Goal: Task Accomplishment & Management: Use online tool/utility

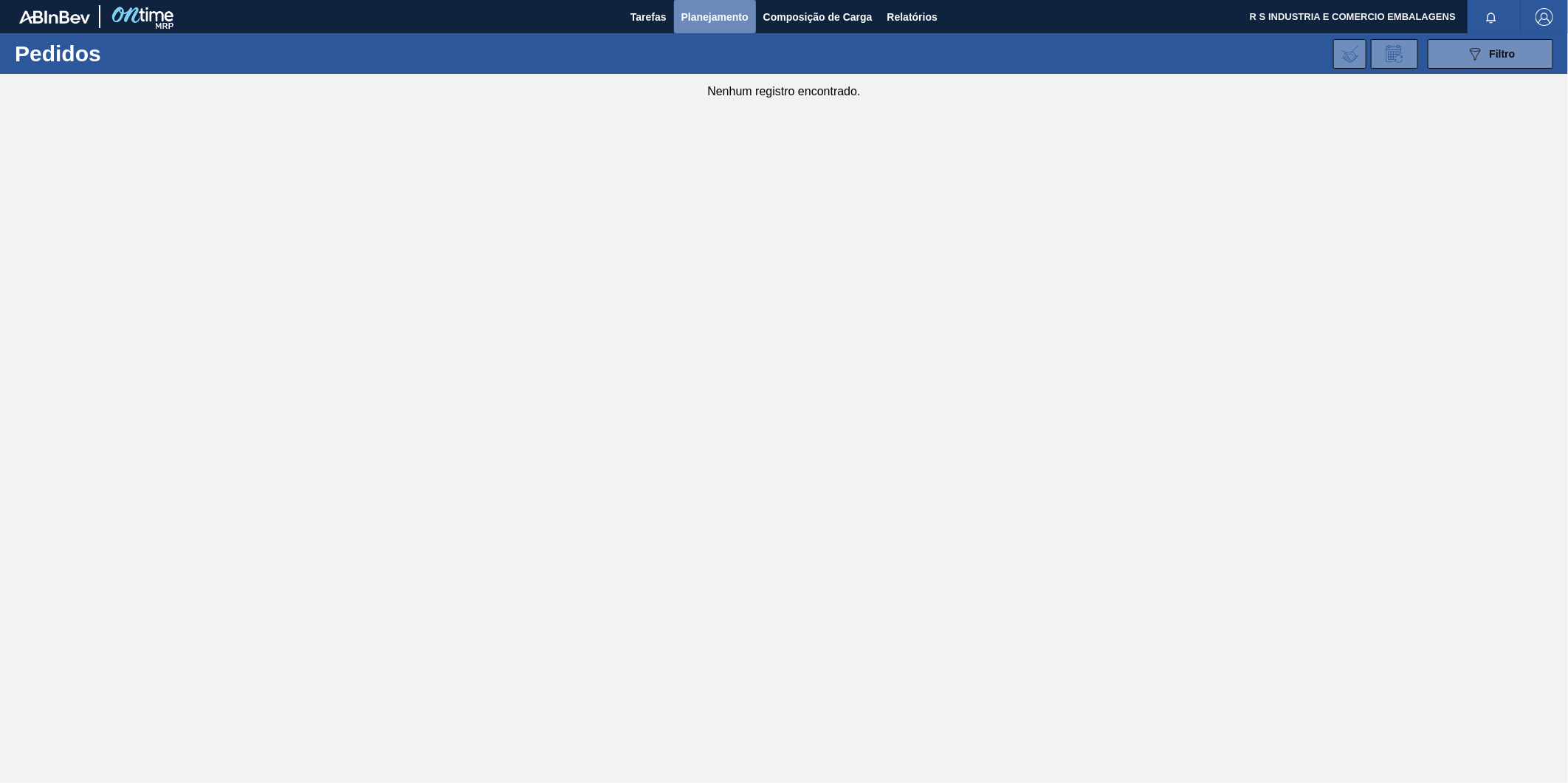
click at [707, 20] on span "Planejamento" at bounding box center [715, 17] width 67 height 18
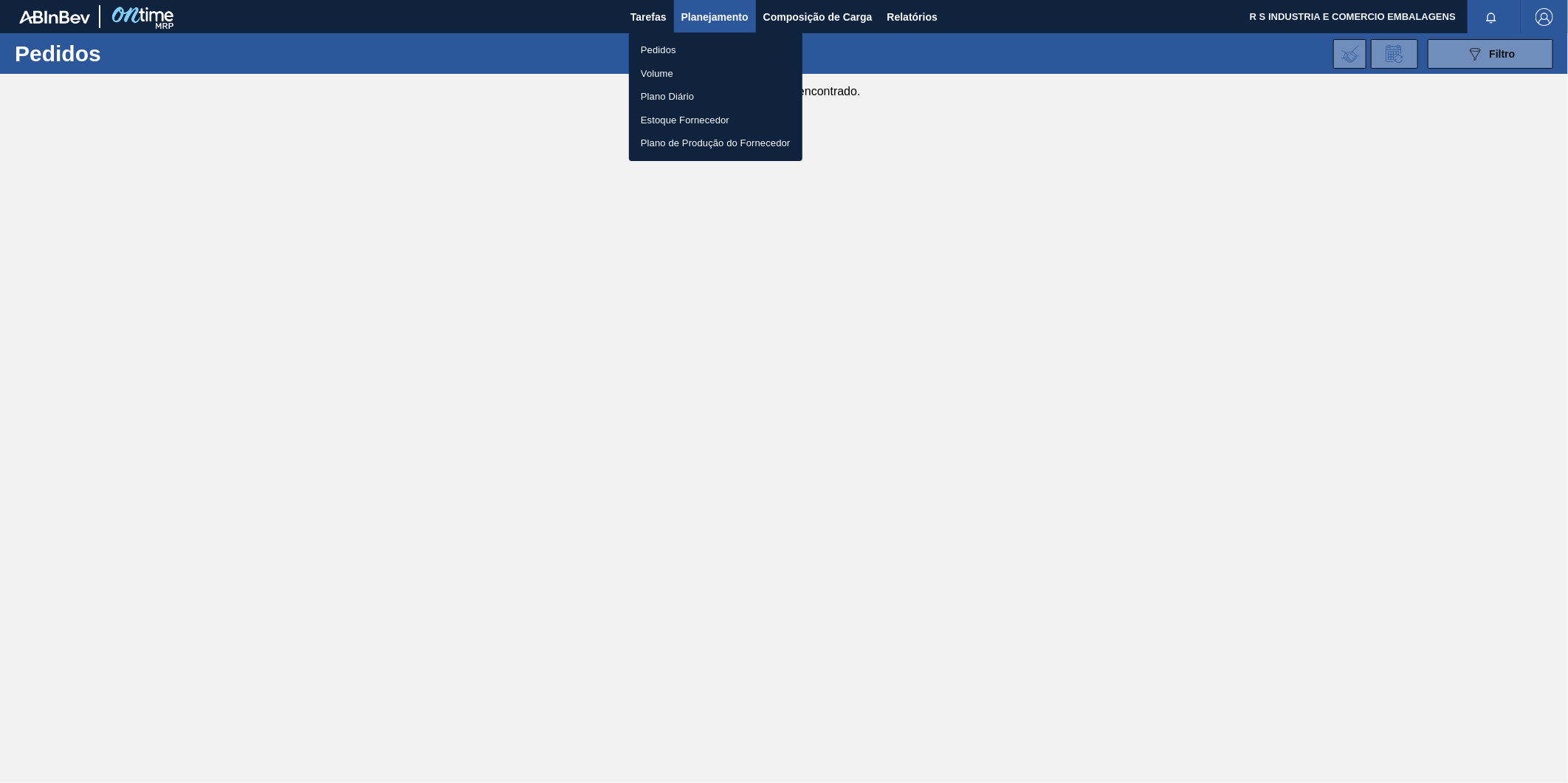
click at [669, 46] on li "Pedidos" at bounding box center [715, 51] width 173 height 23
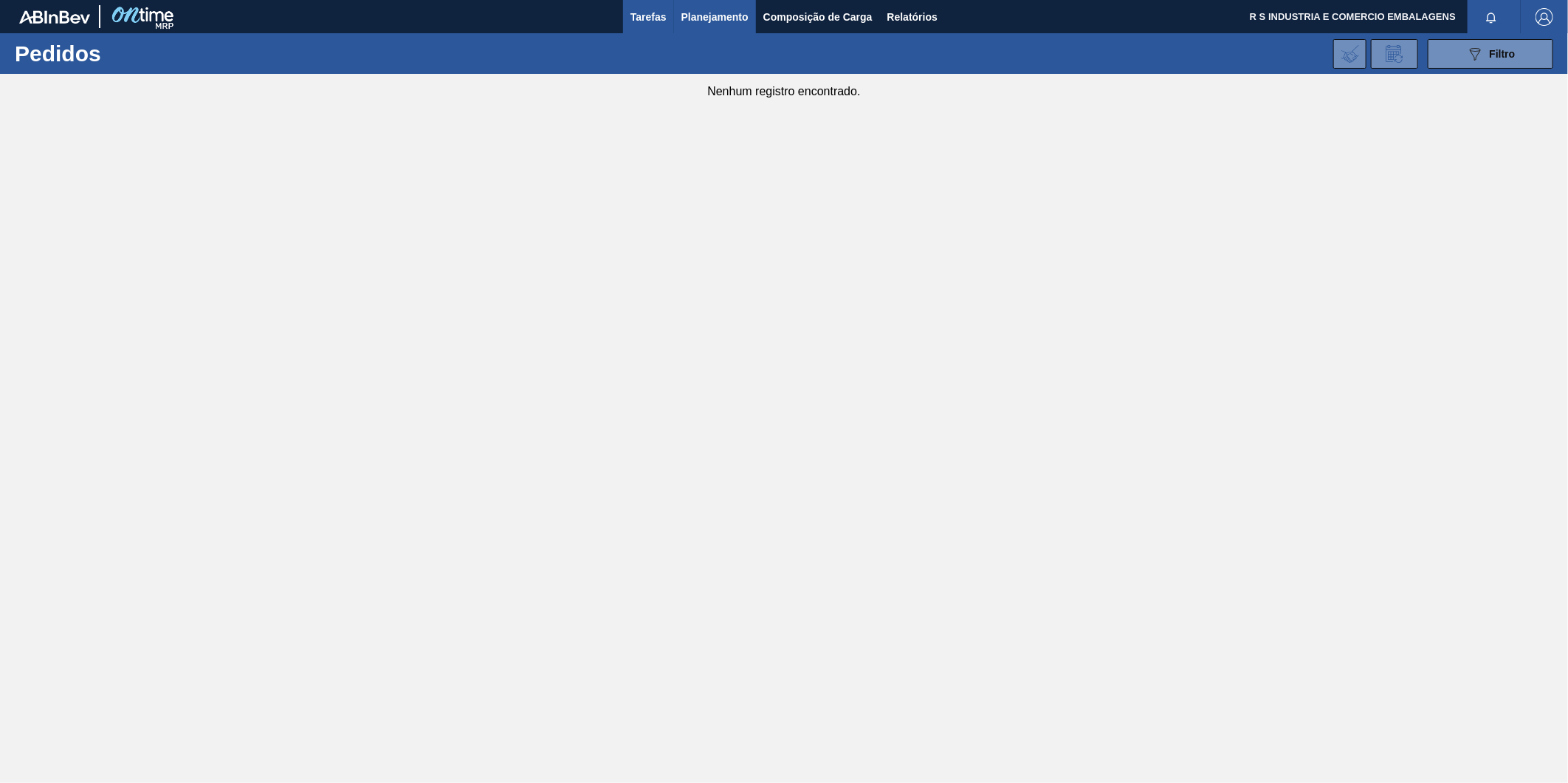
click at [638, 19] on span "Tarefas" at bounding box center [649, 17] width 36 height 18
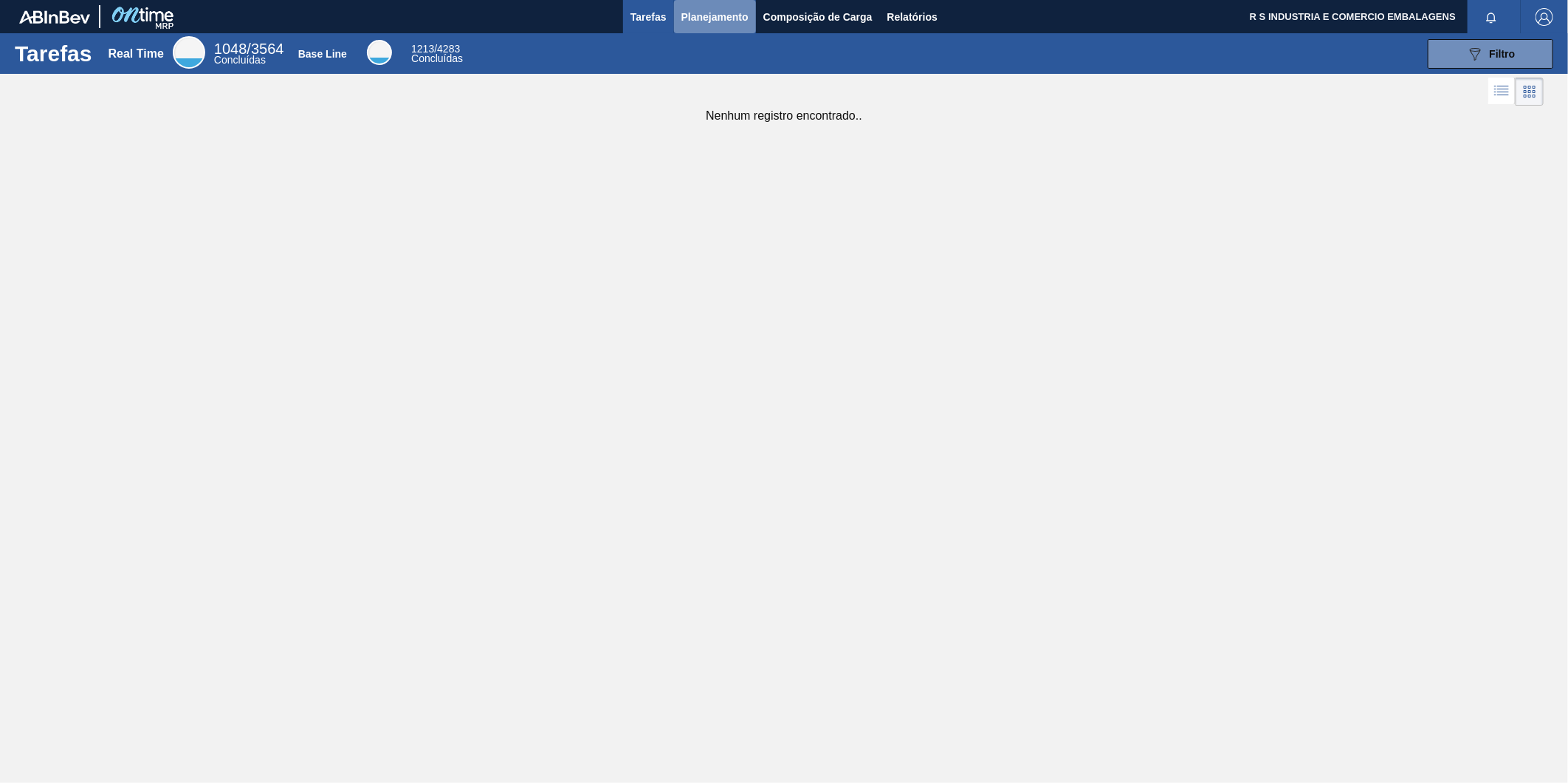
click at [689, 14] on span "Planejamento" at bounding box center [715, 17] width 67 height 18
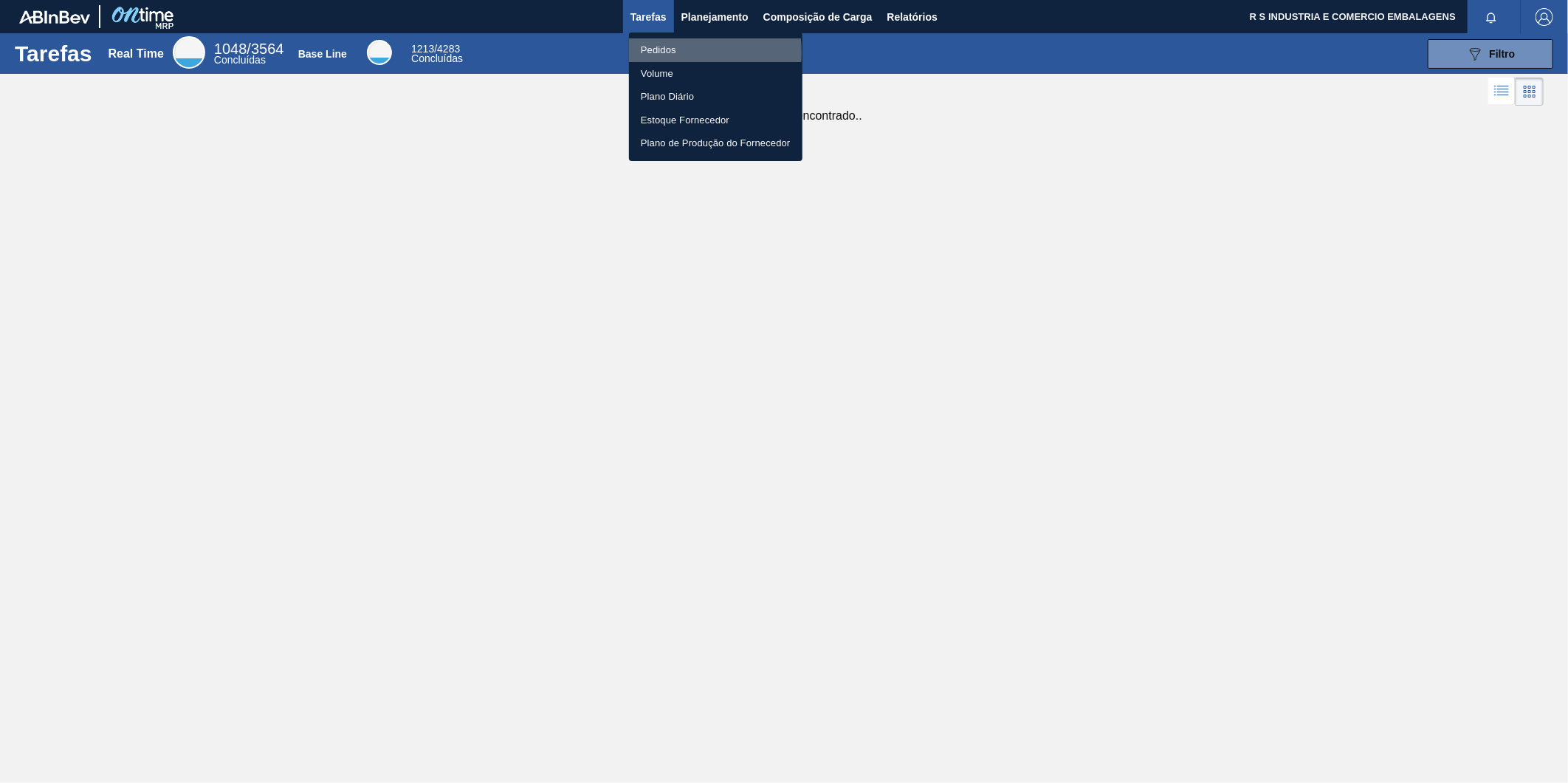
click at [654, 52] on li "Pedidos" at bounding box center [715, 51] width 173 height 23
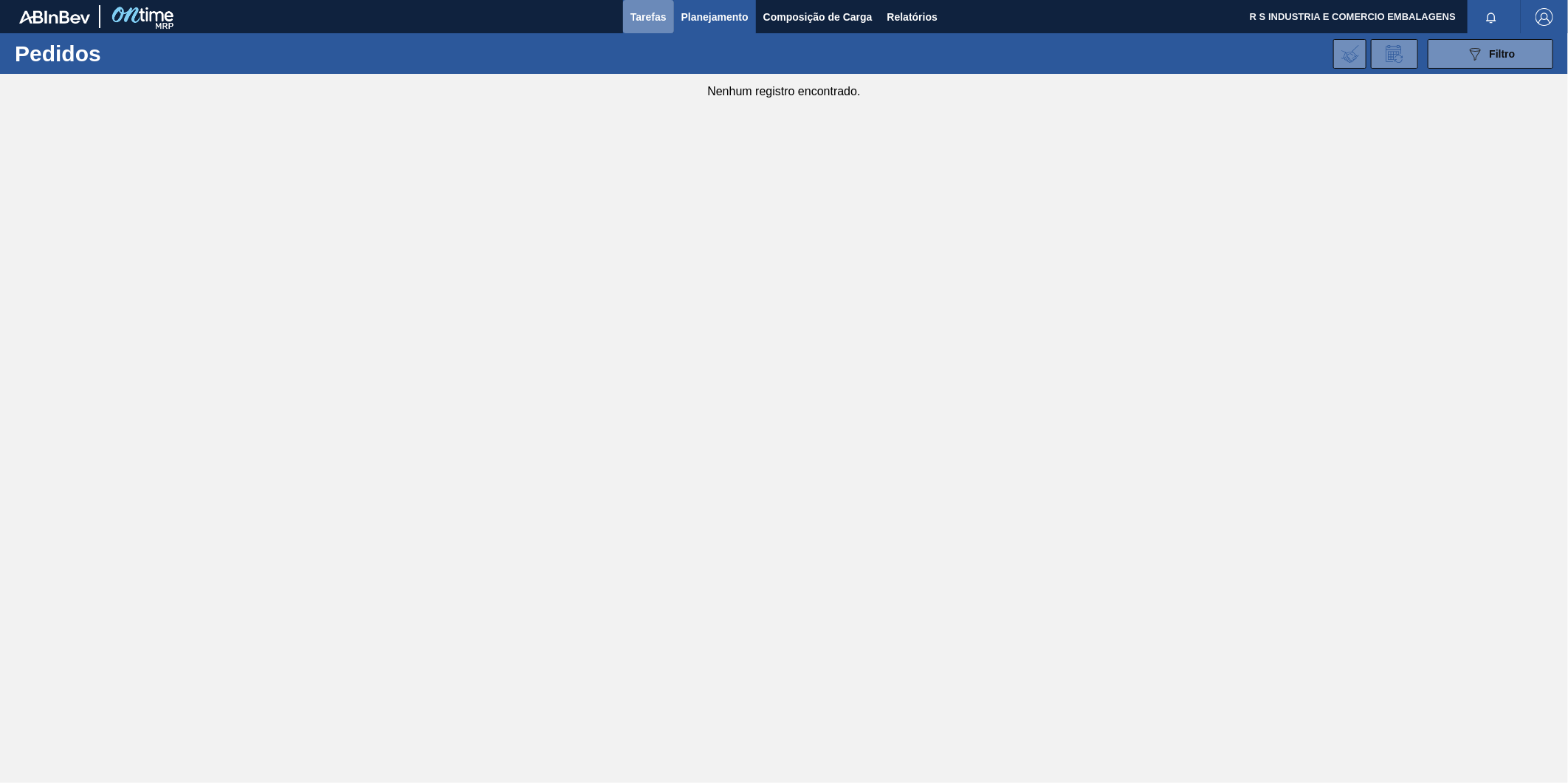
click at [645, 9] on span "Tarefas" at bounding box center [649, 17] width 36 height 18
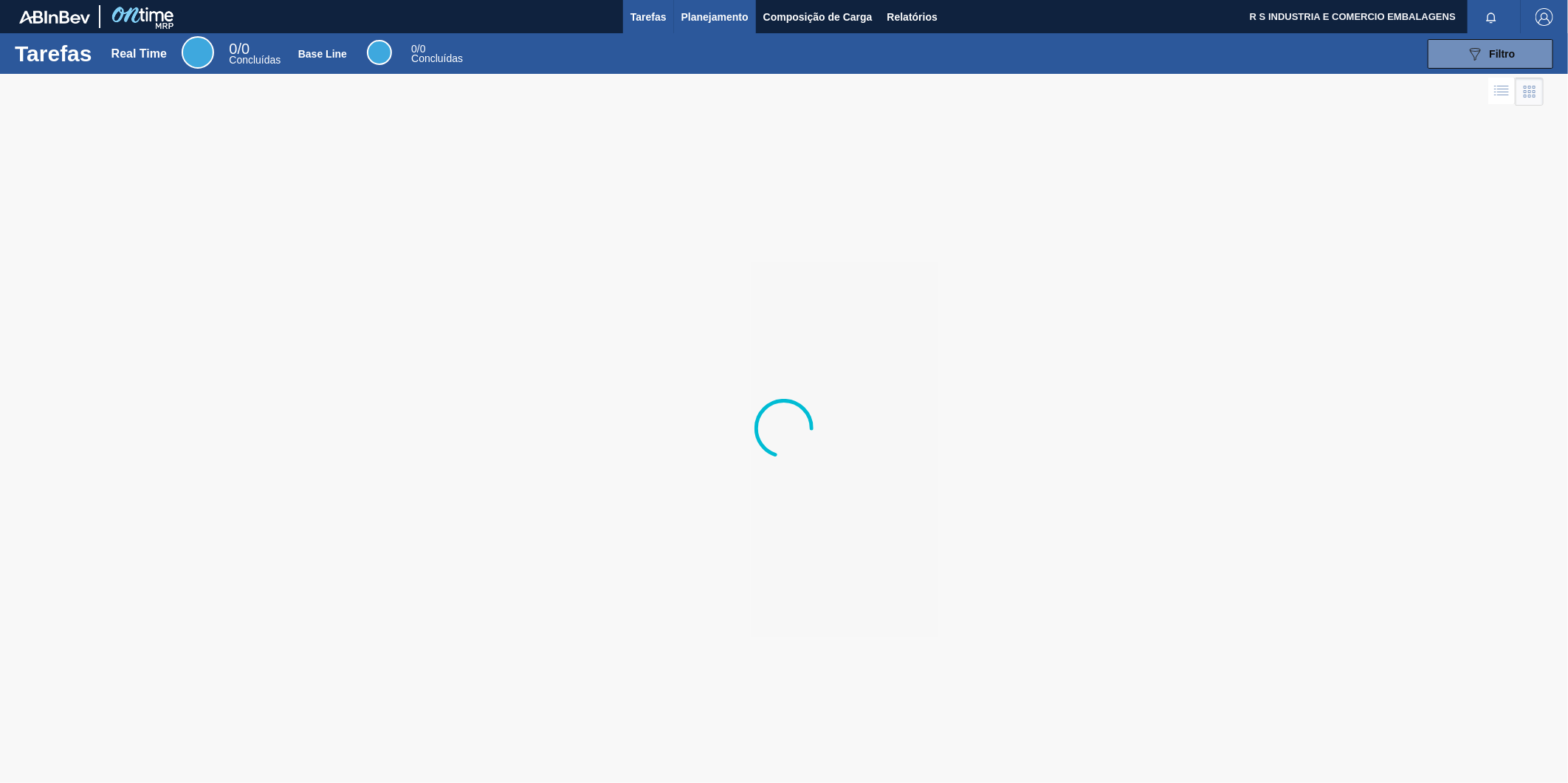
click at [702, 19] on span "Planejamento" at bounding box center [715, 17] width 67 height 18
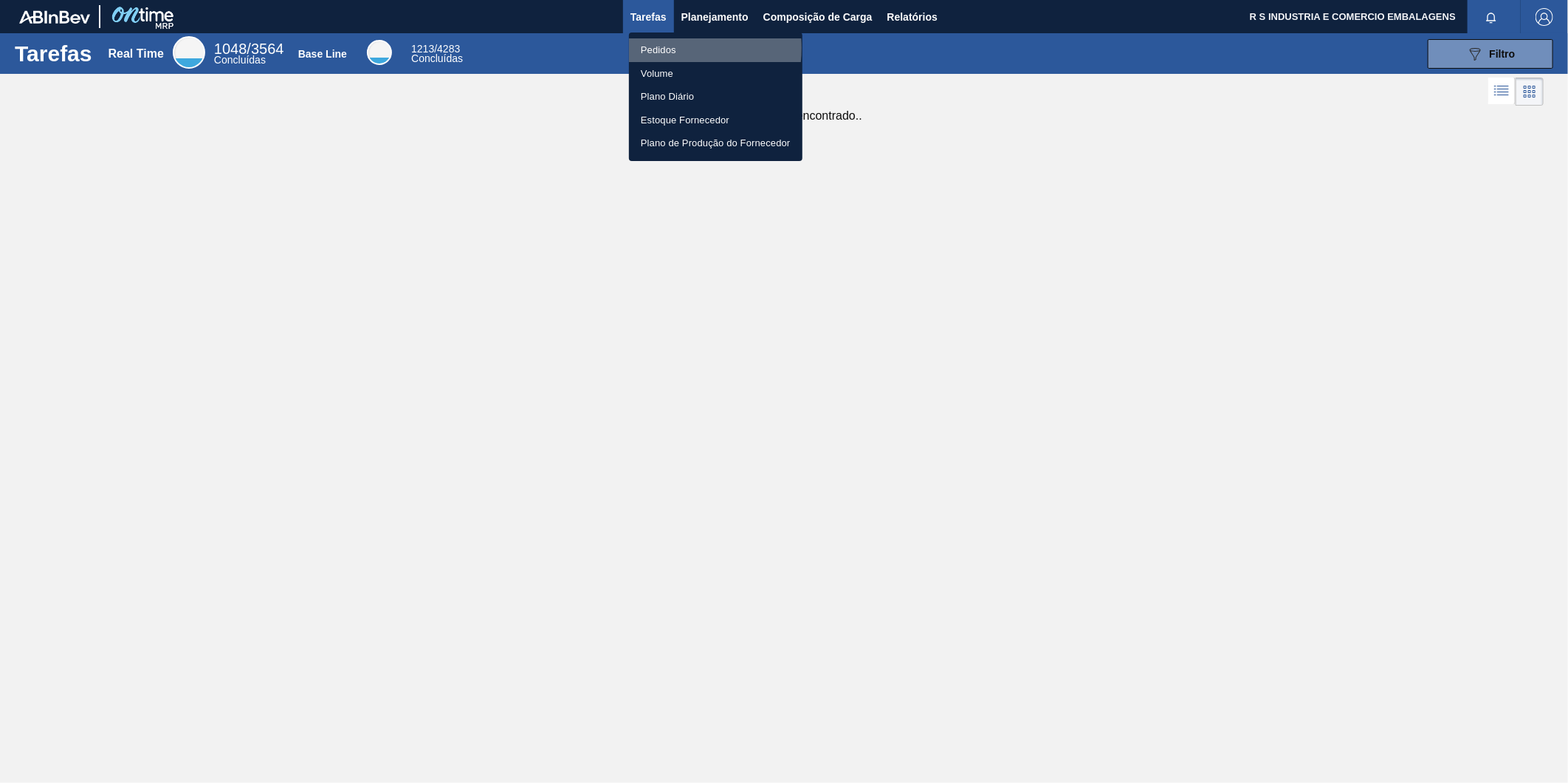
click at [663, 48] on li "Pedidos" at bounding box center [715, 51] width 173 height 23
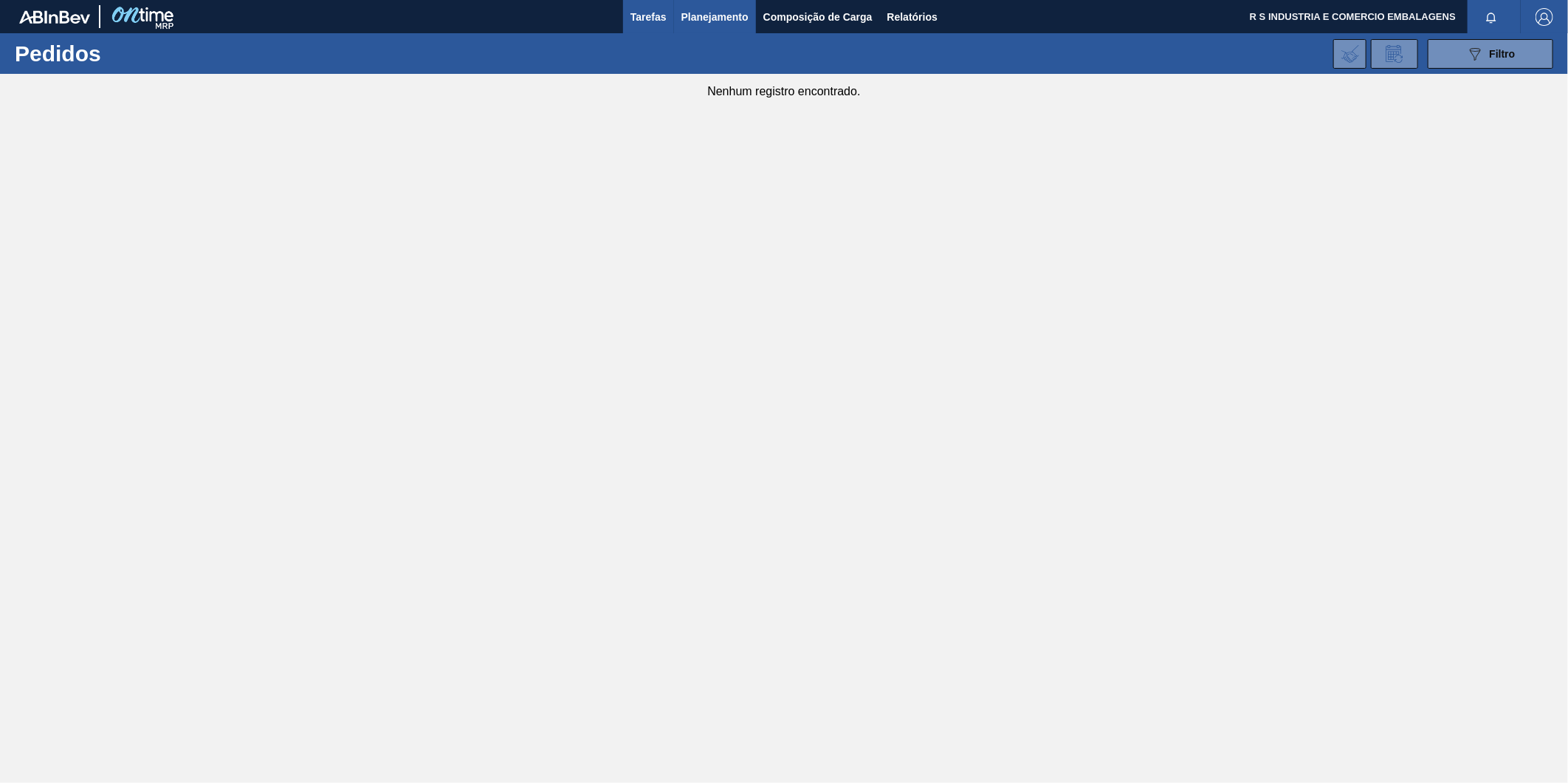
click at [633, 5] on button "Tarefas" at bounding box center [649, 16] width 51 height 33
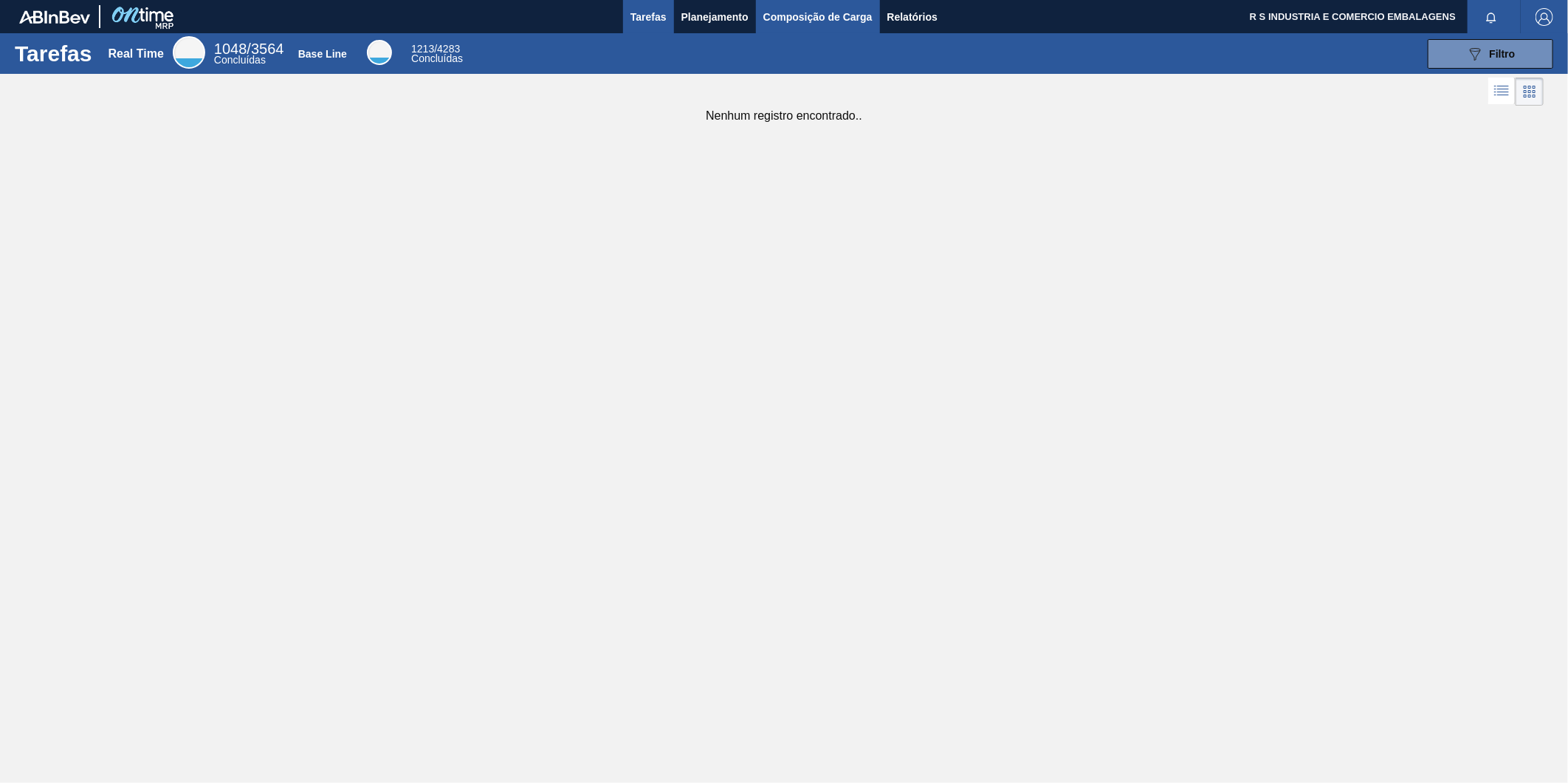
click at [817, 20] on span "Composição de Carga" at bounding box center [817, 17] width 109 height 18
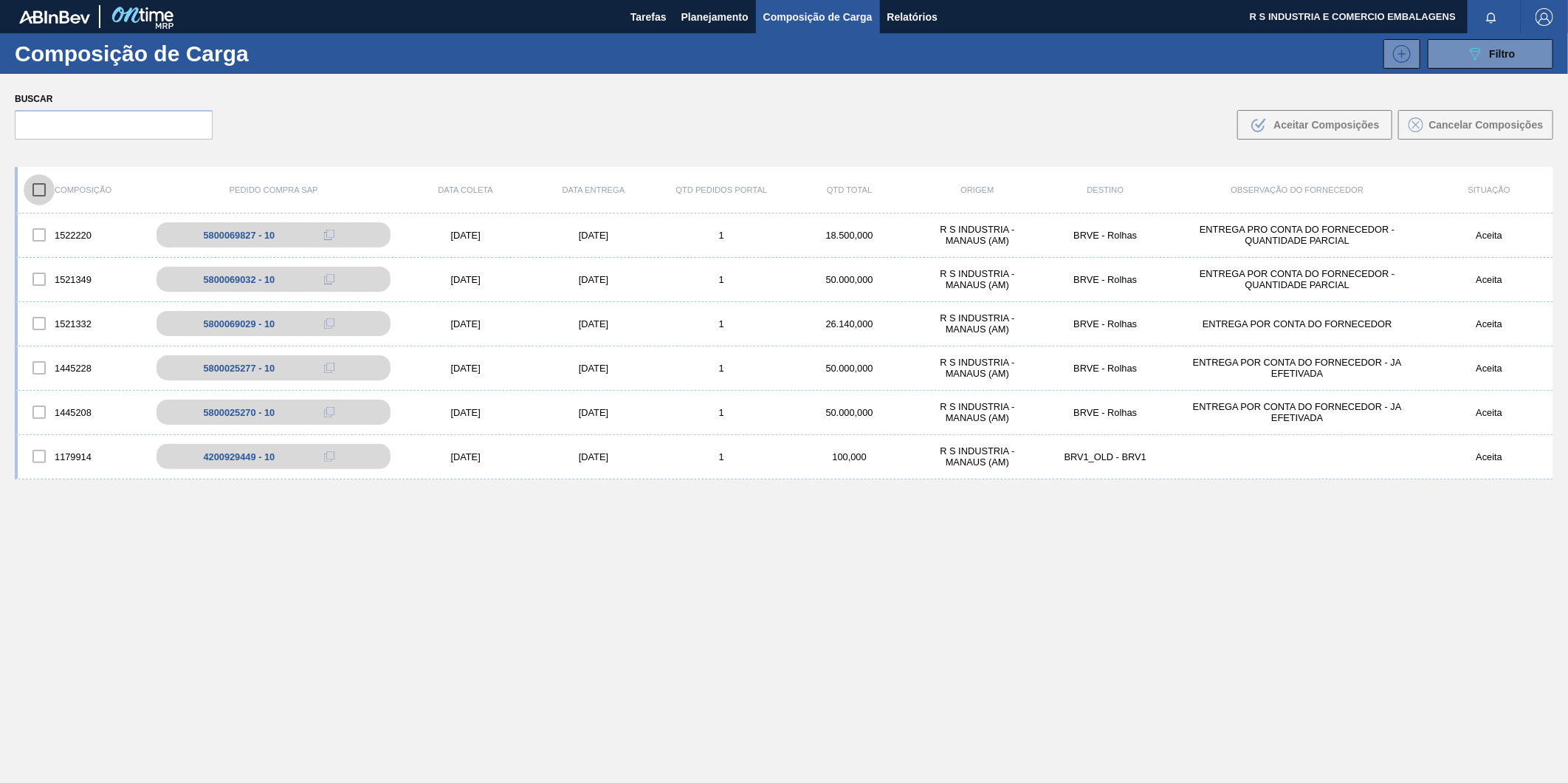
click at [33, 195] on input "checkbox" at bounding box center [39, 189] width 31 height 31
click at [39, 193] on input "checkbox" at bounding box center [39, 189] width 31 height 31
checkbox input "false"
click at [116, 122] on input "text" at bounding box center [113, 124] width 198 height 30
paste input "5800343785"
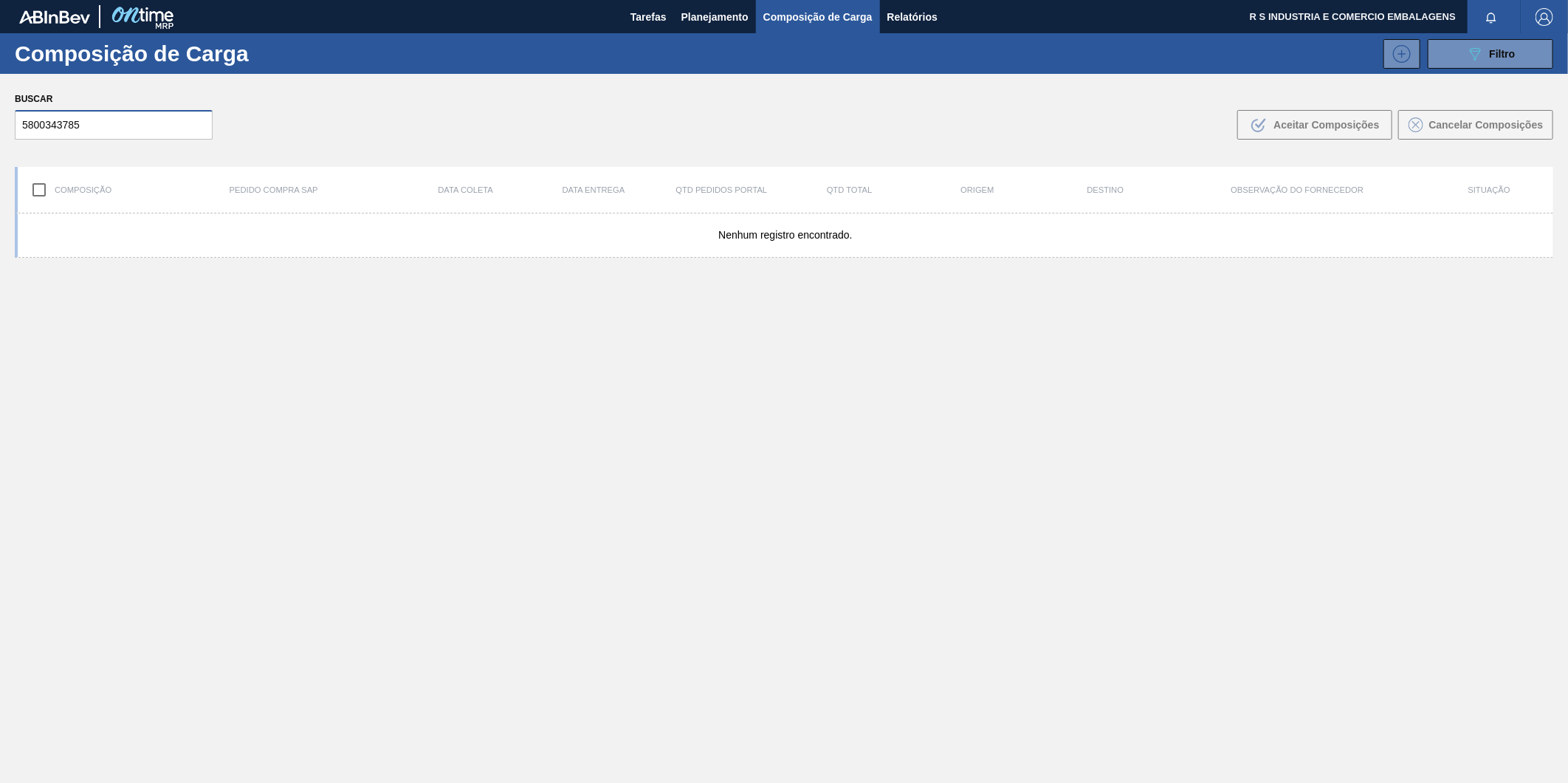
type input "5800343785"
drag, startPoint x: 193, startPoint y: 411, endPoint x: 185, endPoint y: 404, distance: 10.6
click at [193, 411] on div "Nenhum registro encontrado." at bounding box center [784, 533] width 1539 height 639
click at [119, 133] on input "5800343785" at bounding box center [113, 124] width 198 height 30
drag, startPoint x: 527, startPoint y: 414, endPoint x: 899, endPoint y: 403, distance: 372.2
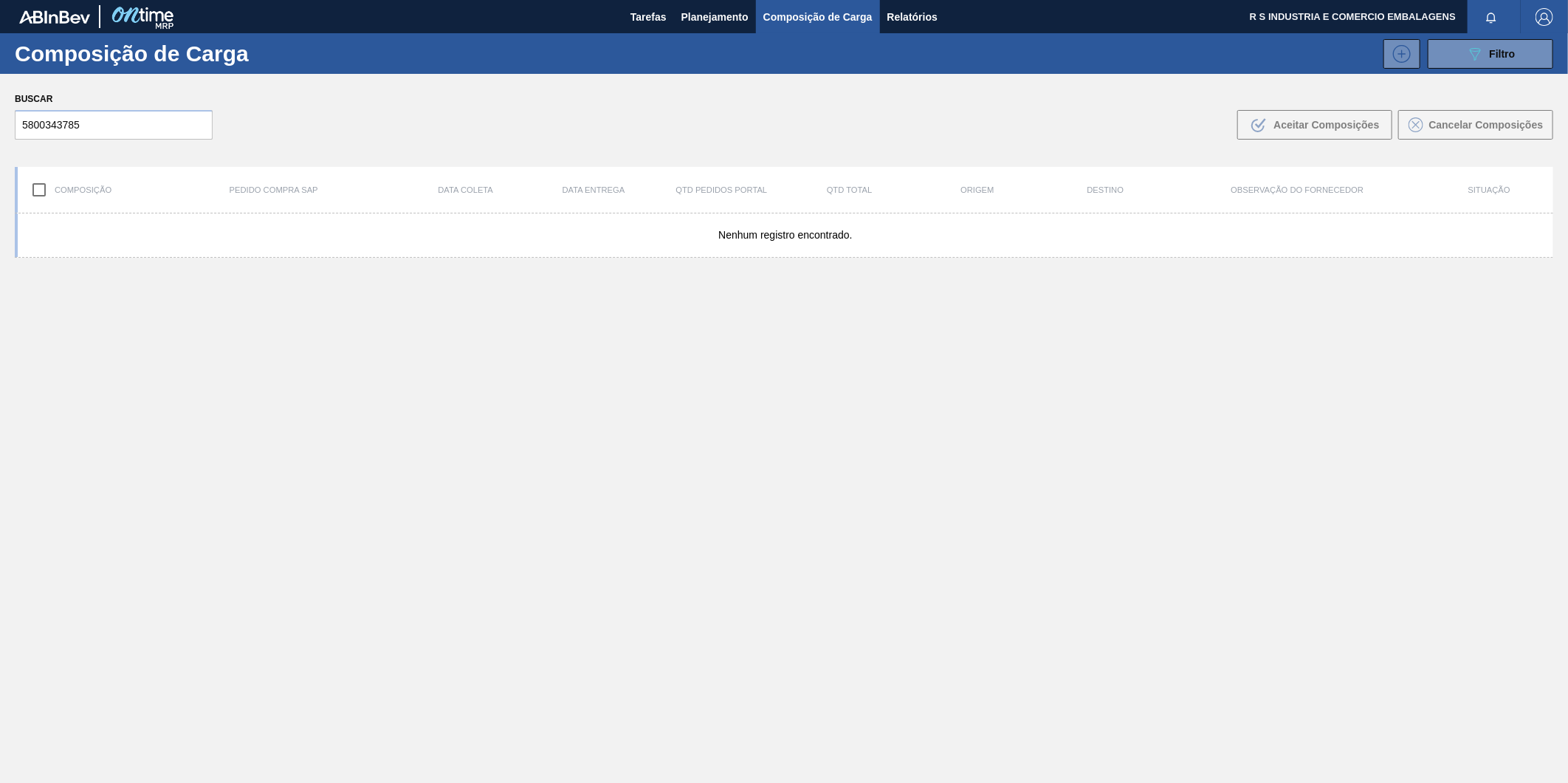
click at [528, 414] on div "Nenhum registro encontrado." at bounding box center [784, 533] width 1539 height 639
click at [709, 21] on span "Planejamento" at bounding box center [715, 17] width 67 height 18
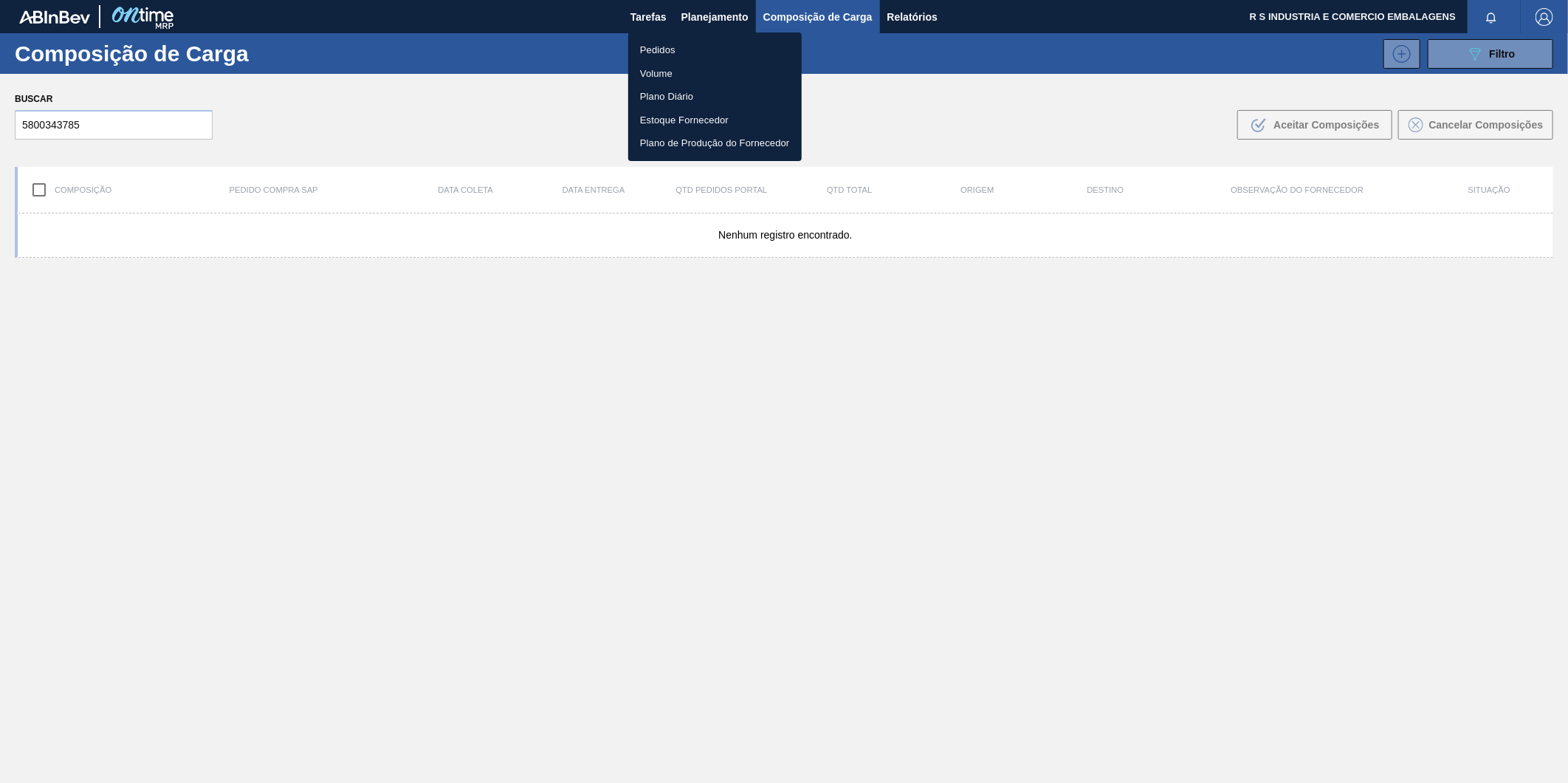
drag, startPoint x: 106, startPoint y: 123, endPoint x: 0, endPoint y: 144, distance: 108.1
click at [0, 0] on html "Tarefas Planejamento Composição de Carga Relatórios R S INDUSTRIA E COMERCIO EM…" at bounding box center [784, 0] width 1568 height 0
click at [101, 111] on div at bounding box center [784, 392] width 1568 height 783
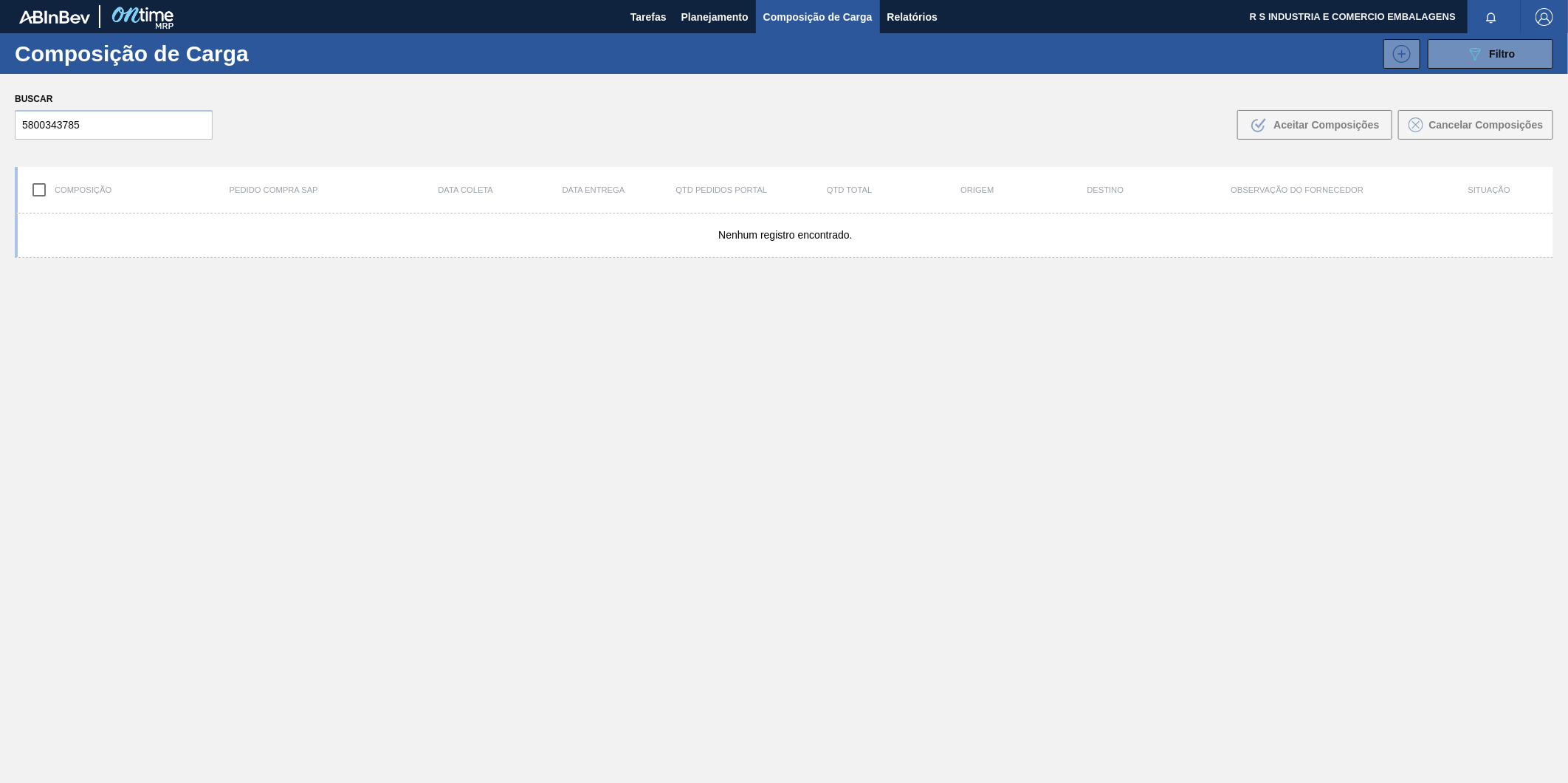
click at [584, 0] on body "Tarefas Planejamento Composição de Carga Relatórios R S INDUSTRIA E COMERCIO EM…" at bounding box center [784, 0] width 1568 height 0
drag, startPoint x: 115, startPoint y: 124, endPoint x: 0, endPoint y: 131, distance: 115.2
click at [0, 0] on html "Tarefas Planejamento Composição de Carga Relatórios R S INDUSTRIA E COMERCIO EM…" at bounding box center [784, 0] width 1568 height 0
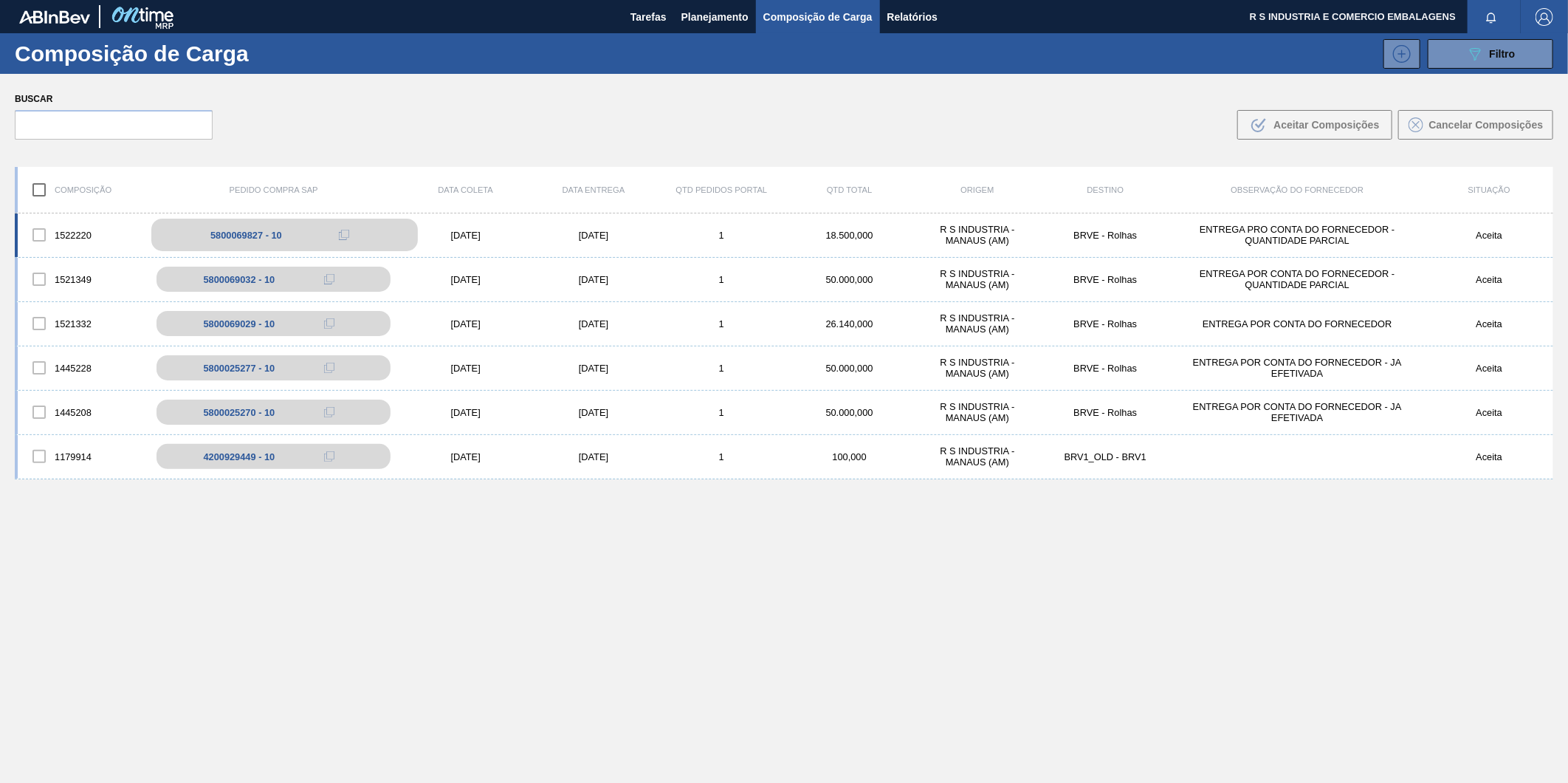
click at [241, 242] on div "5800069827 - 10" at bounding box center [284, 235] width 266 height 32
click at [181, 238] on div "5800069827 - 10" at bounding box center [284, 235] width 266 height 32
click at [38, 238] on div at bounding box center [39, 235] width 31 height 31
click at [42, 233] on div at bounding box center [39, 235] width 31 height 31
click at [179, 220] on div "1522220 5800069827 - 10 [DATE] [DATE] 1 18.500,000 R S INDUSTRIA - MANAUS (AM) …" at bounding box center [784, 235] width 1539 height 44
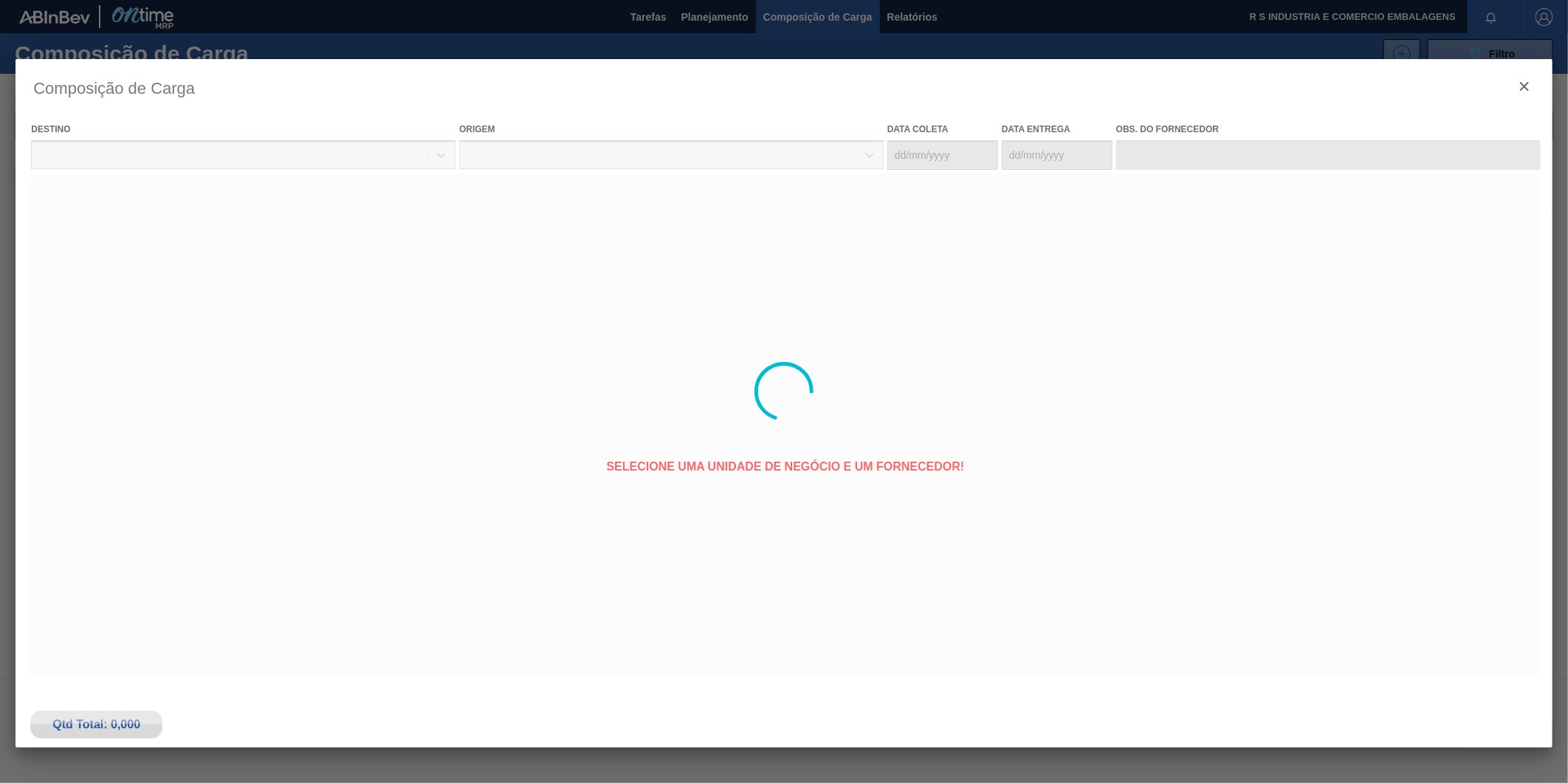
type coleta "[DATE]"
type entrega "[DATE]"
type input "ENTREGA PRO CONTA DO FORNECEDOR - QUANTIDADE PARCIAL"
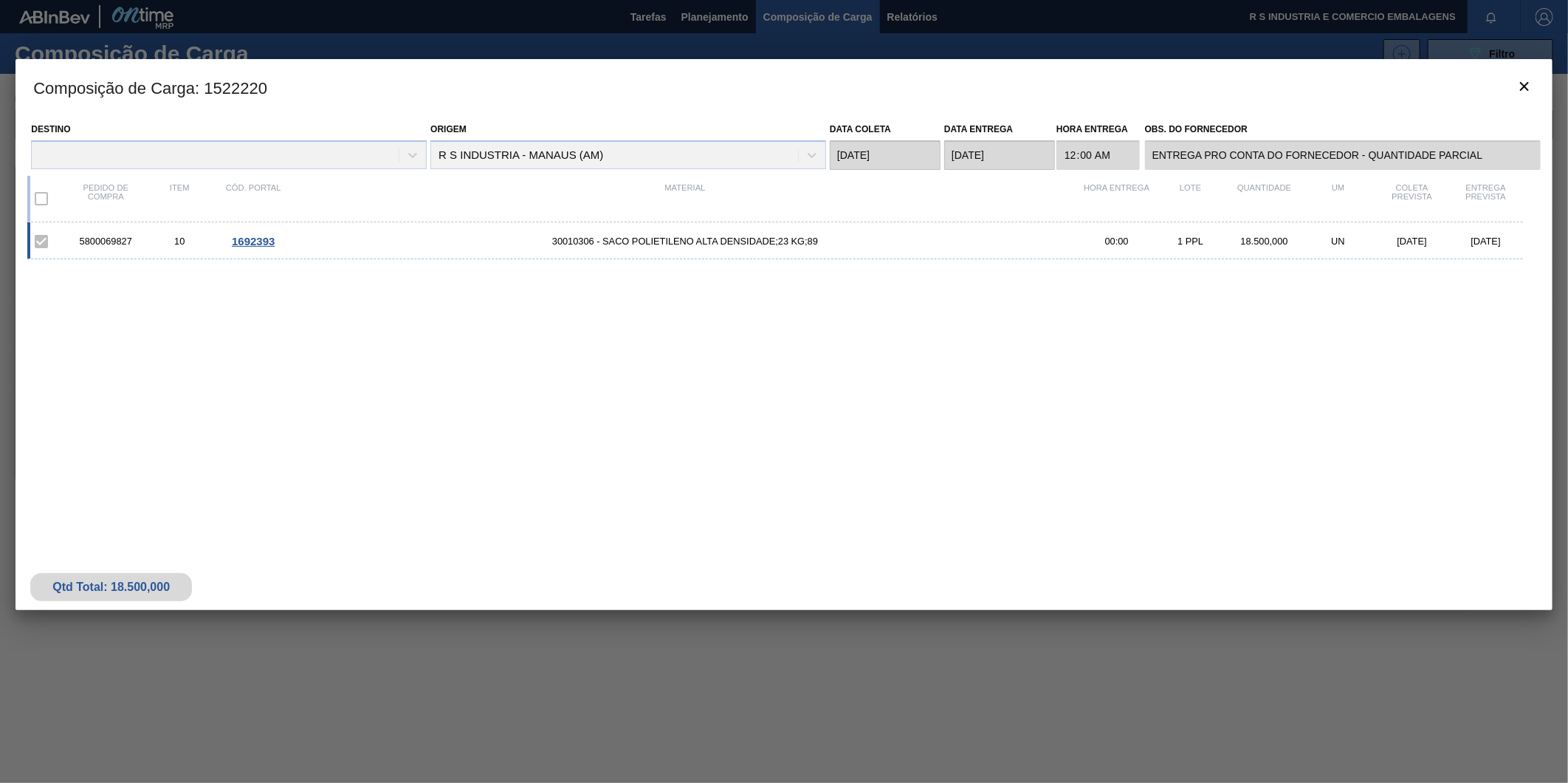
click at [257, 239] on span "1692393" at bounding box center [253, 241] width 42 height 13
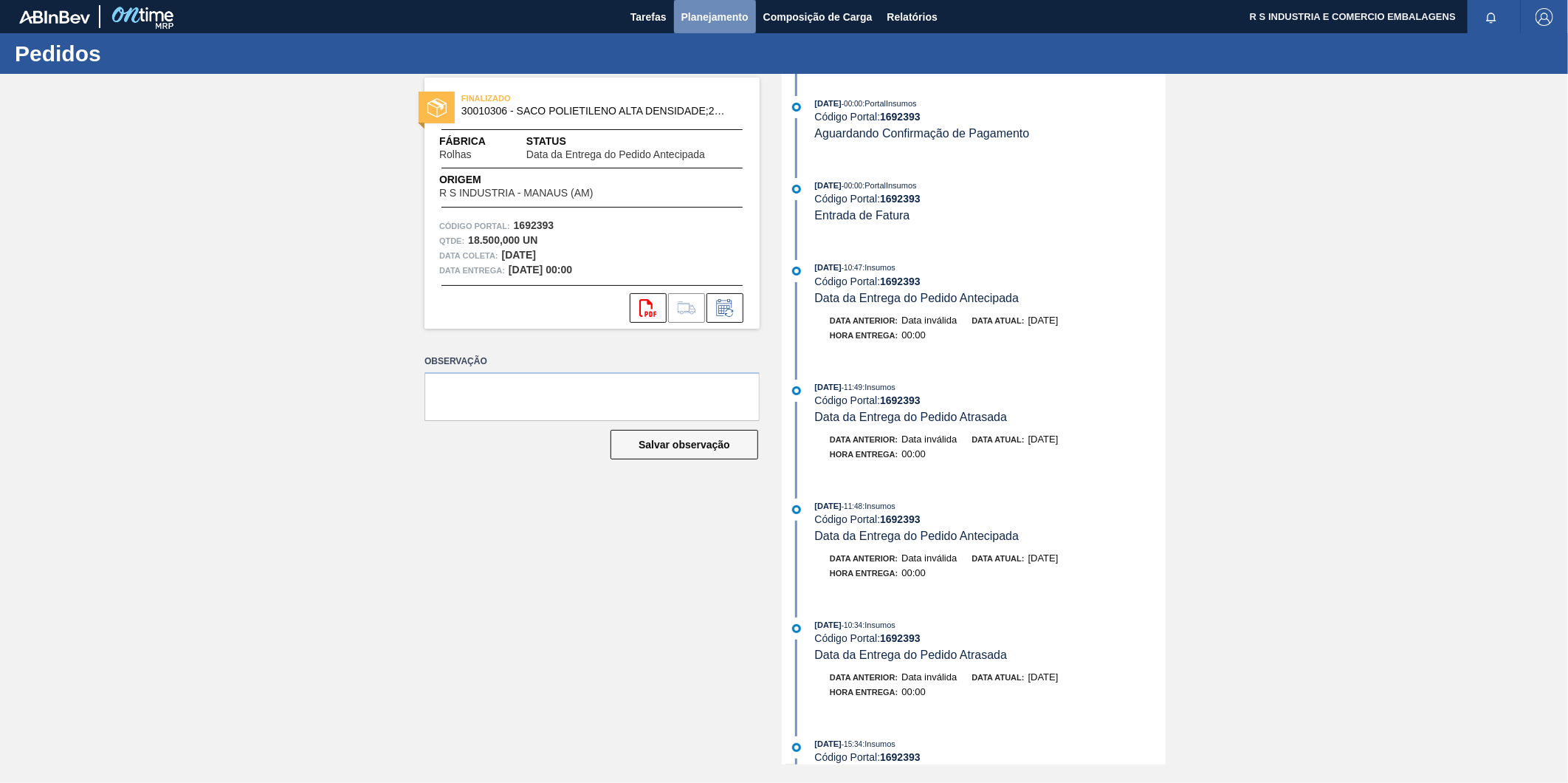
click at [688, 19] on span "Planejamento" at bounding box center [715, 17] width 67 height 18
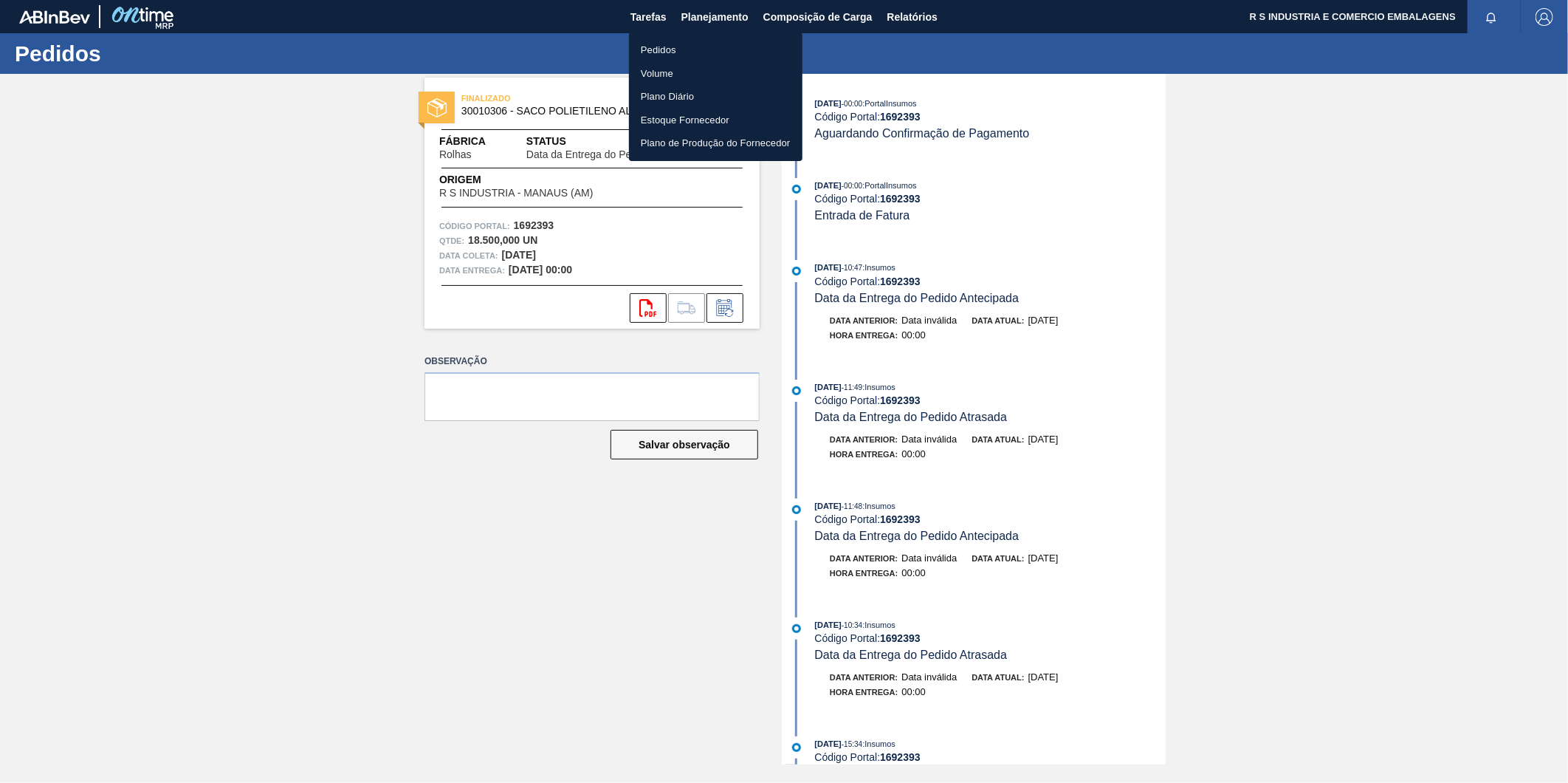
click at [764, 24] on div at bounding box center [784, 392] width 1568 height 783
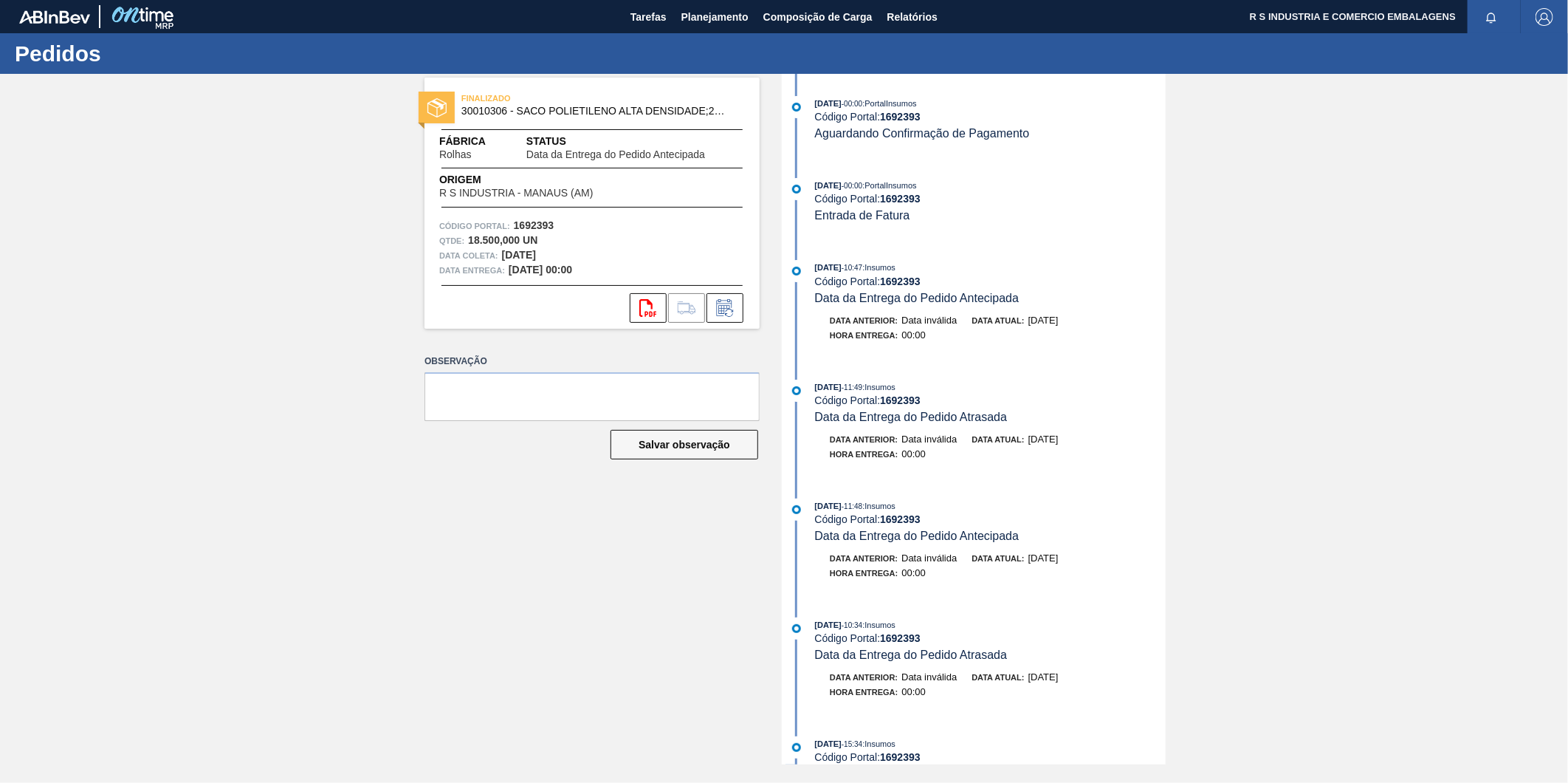
click at [776, 0] on body "Tarefas Planejamento Composição de Carga Relatórios R S INDUSTRIA E COMERCIO EM…" at bounding box center [784, 0] width 1568 height 0
click at [788, 14] on span "Composição de Carga" at bounding box center [817, 17] width 109 height 18
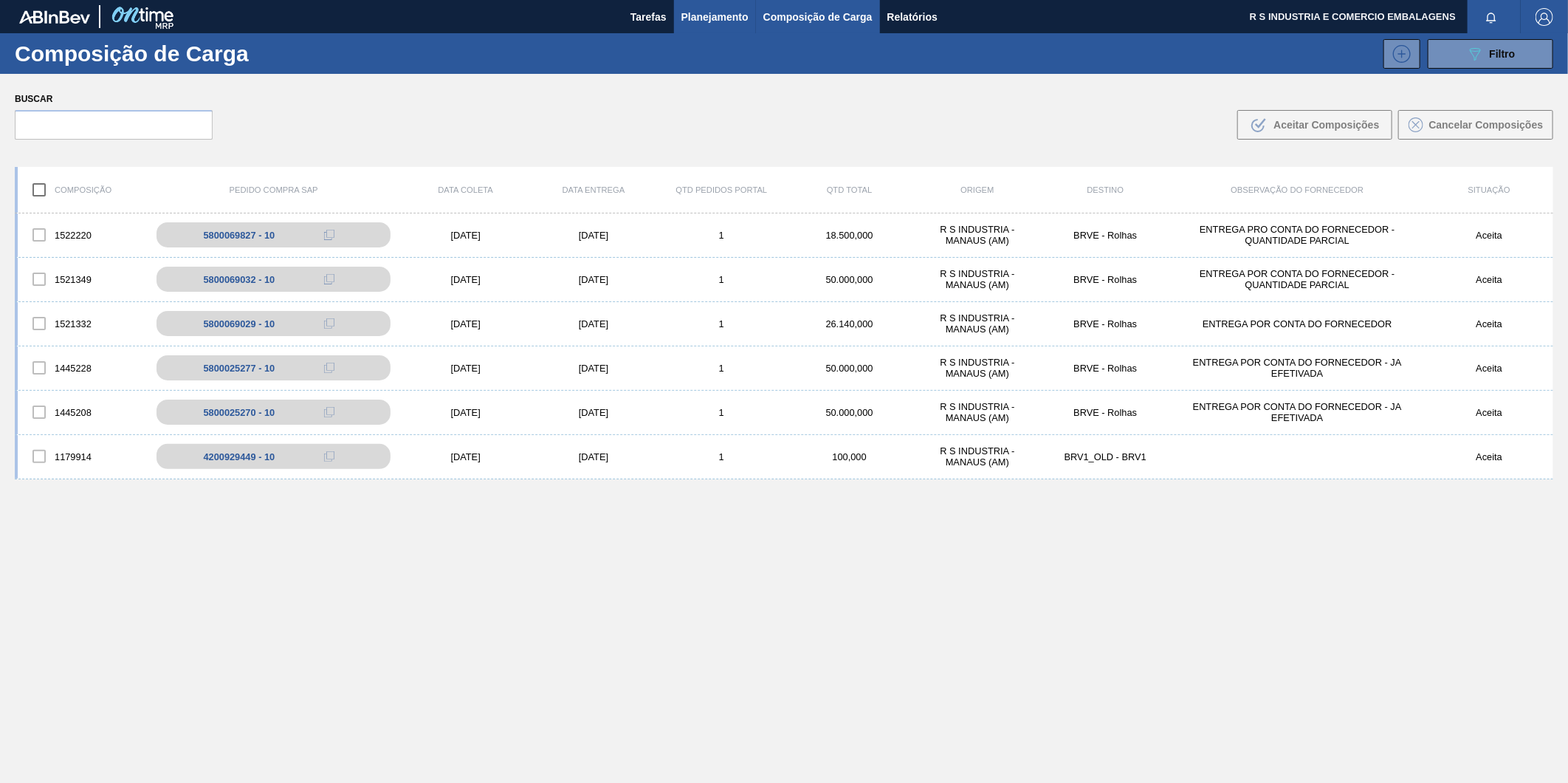
click at [689, 23] on span "Planejamento" at bounding box center [715, 17] width 67 height 18
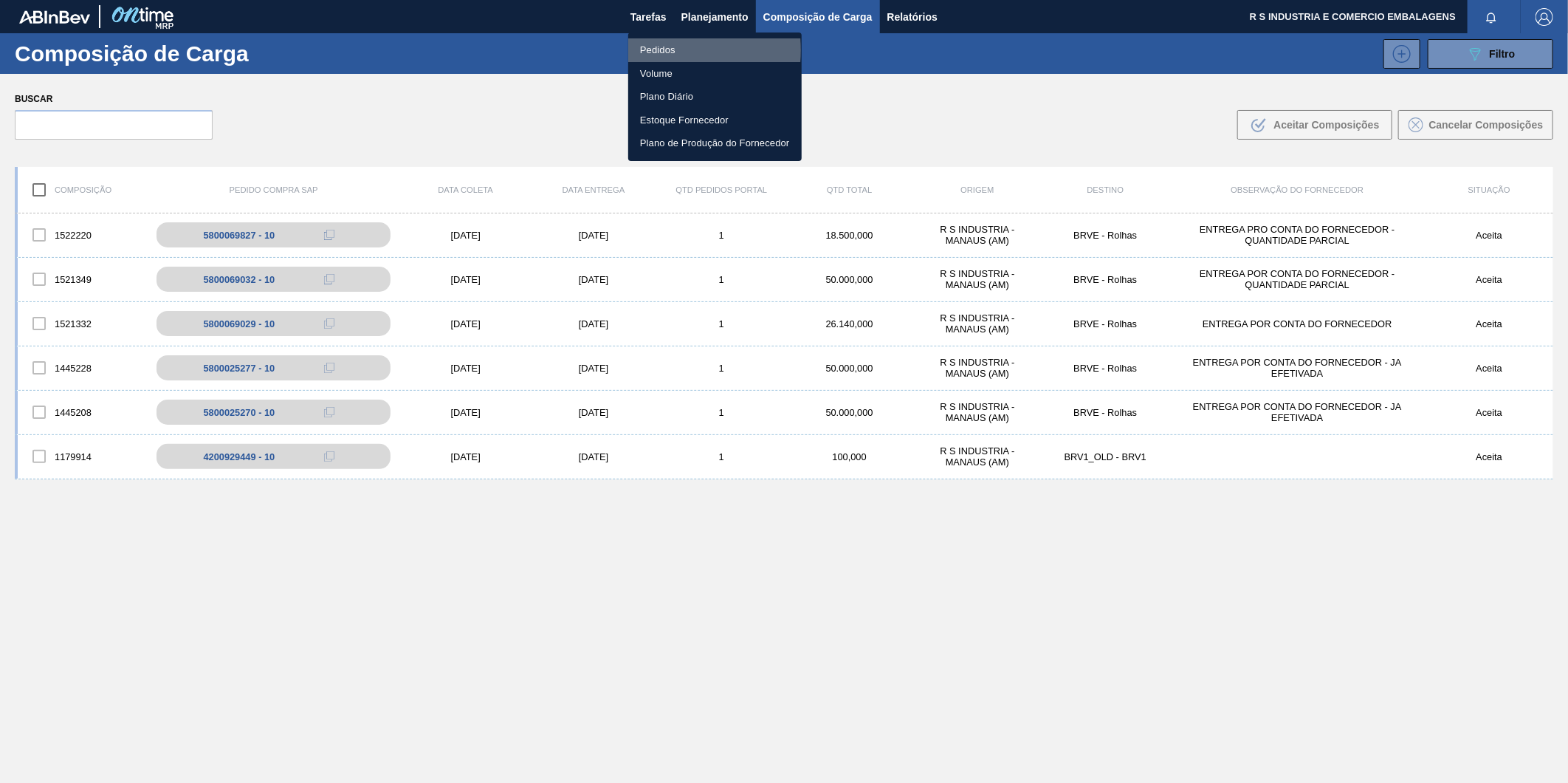
click at [650, 51] on li "Pedidos" at bounding box center [715, 51] width 173 height 23
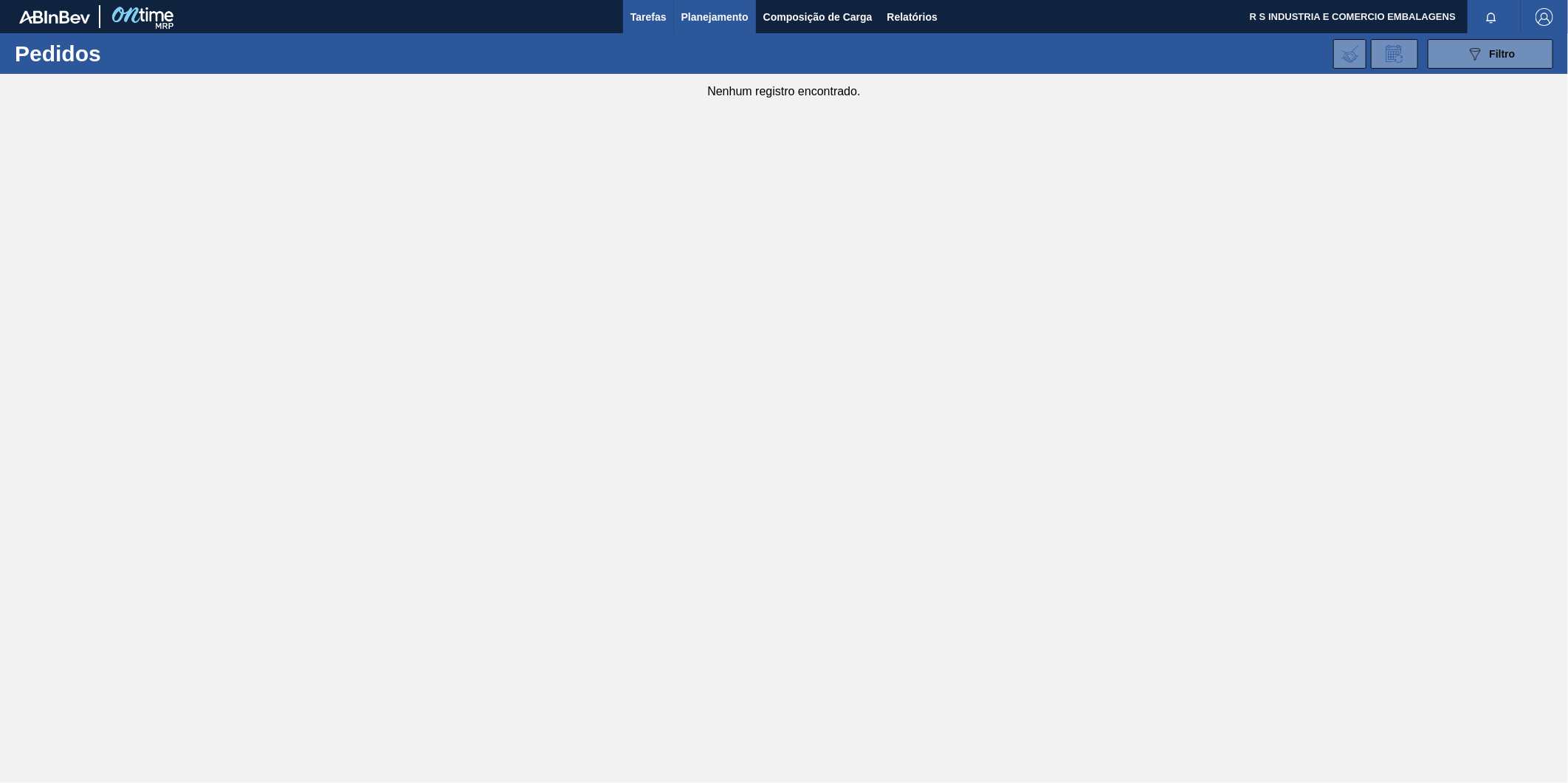
click at [663, 11] on span "Tarefas" at bounding box center [649, 17] width 36 height 18
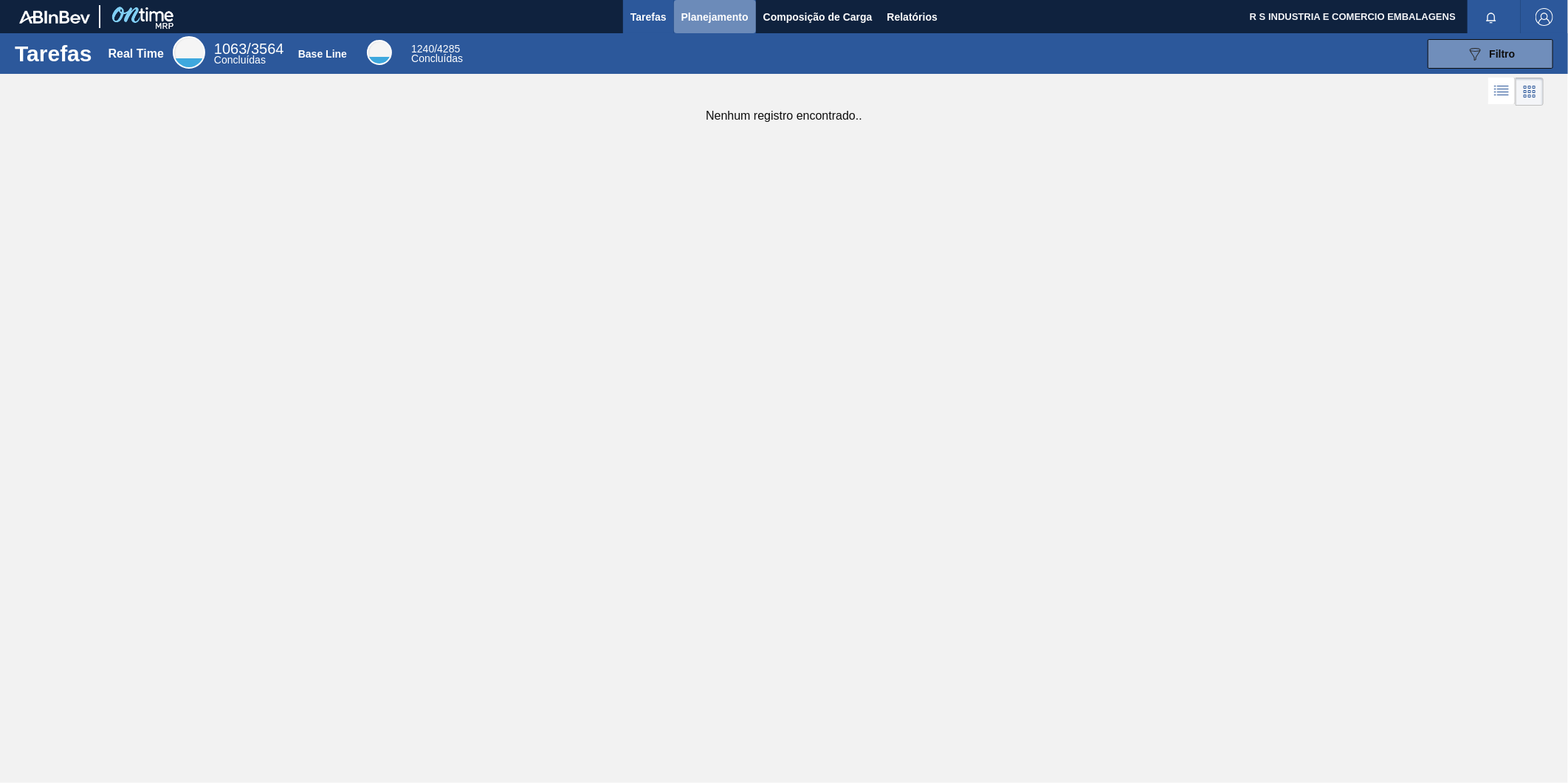
click at [709, 5] on button "Planejamento" at bounding box center [715, 16] width 82 height 33
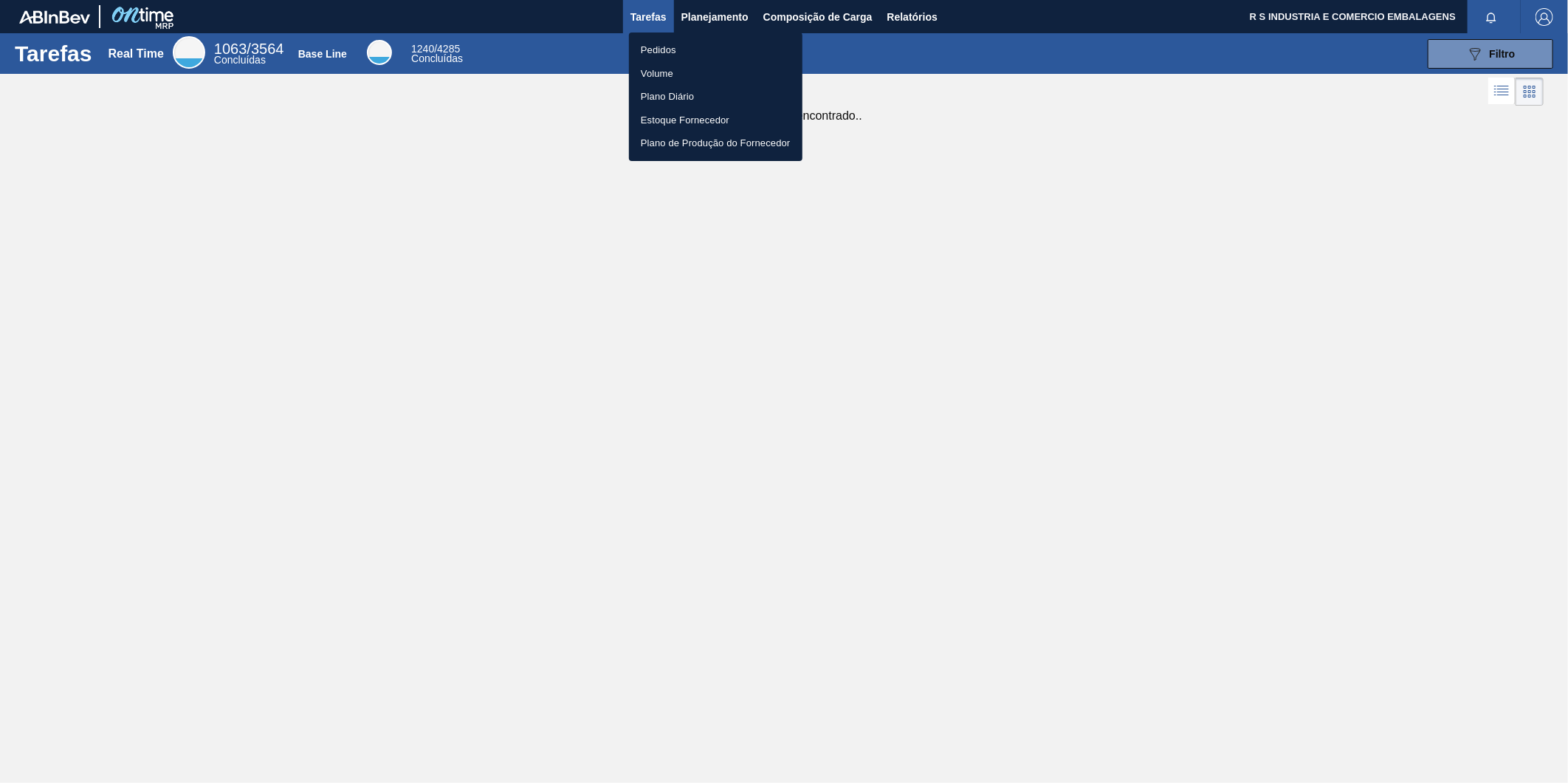
click at [662, 53] on li "Pedidos" at bounding box center [715, 51] width 173 height 23
